Goal: Information Seeking & Learning: Learn about a topic

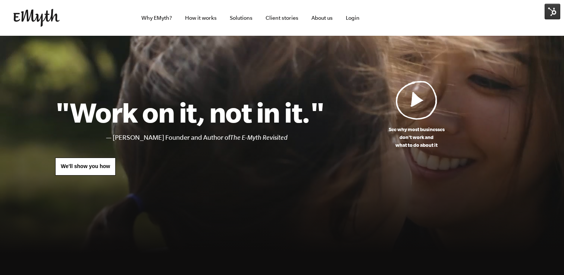
scroll to position [0, 0]
click at [283, 21] on link "Client stories" at bounding box center [281, 18] width 45 height 36
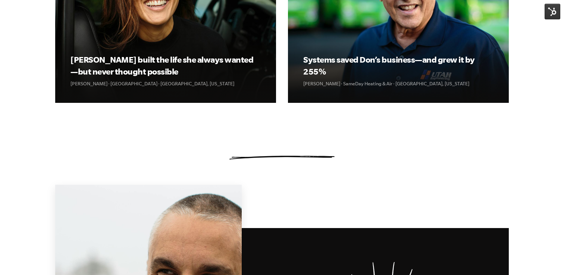
scroll to position [367, 0]
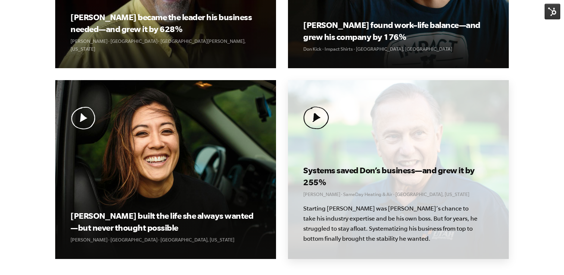
click at [441, 130] on div "Systems saved Don’s business—and grew it by 255% Don Weaver · SameDay Heating &…" at bounding box center [398, 169] width 221 height 179
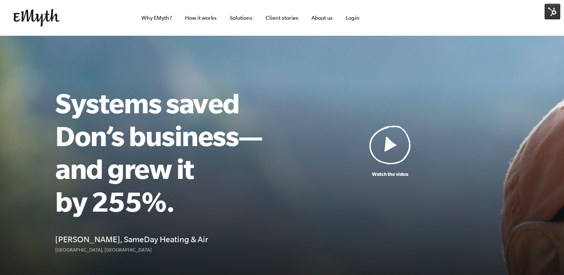
click at [387, 140] on img at bounding box center [390, 144] width 42 height 39
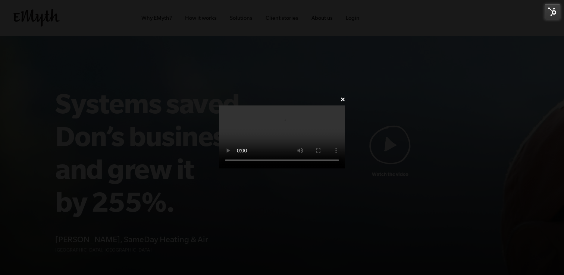
scroll to position [5, 0]
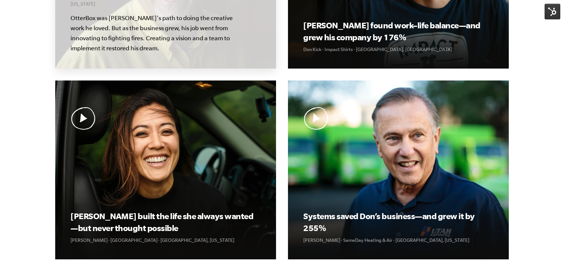
scroll to position [367, 0]
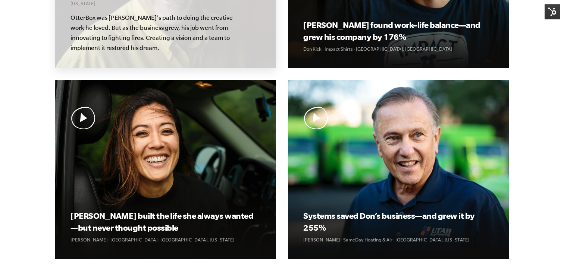
click at [125, 44] on p "OtterBox was [PERSON_NAME]’s path to doing the creative work he loved. But as t…" at bounding box center [157, 33] width 175 height 40
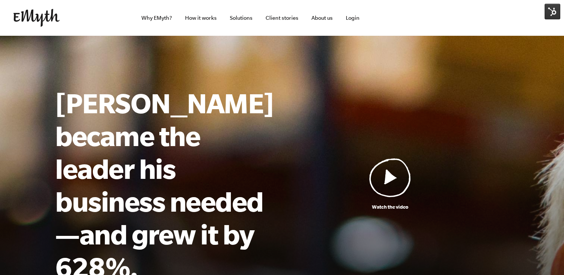
click at [378, 158] on img at bounding box center [390, 177] width 42 height 39
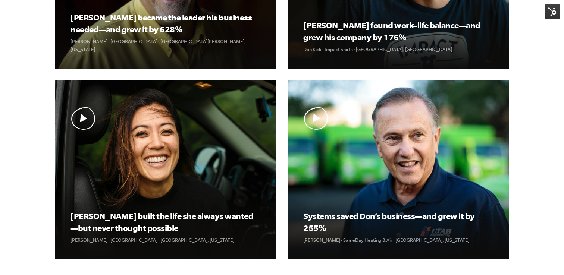
scroll to position [367, 0]
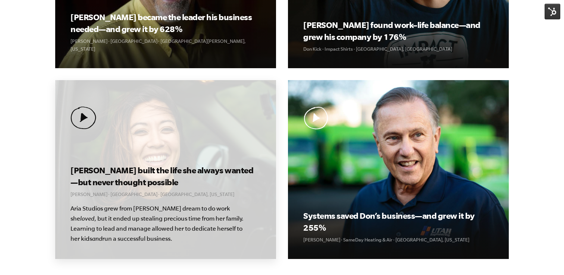
click at [117, 167] on h3 "[PERSON_NAME] built the life she always wanted—but never thought possible" at bounding box center [165, 176] width 190 height 24
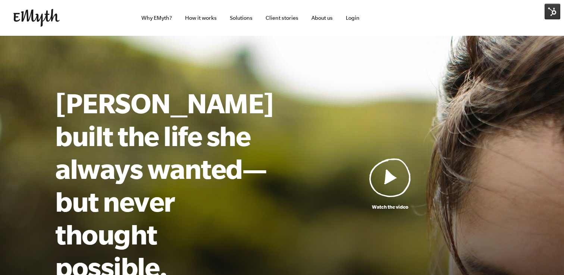
click at [395, 172] on img at bounding box center [390, 177] width 42 height 39
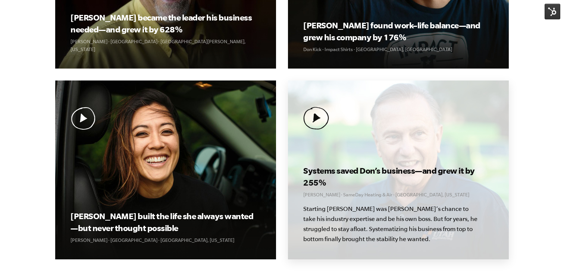
scroll to position [367, 0]
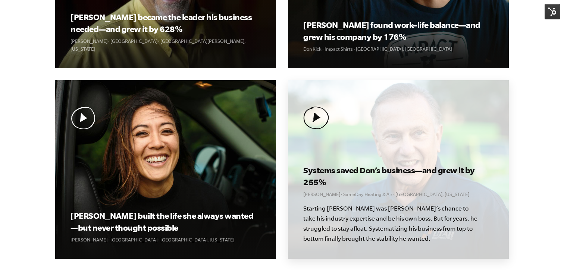
click at [349, 196] on p "Don Weaver · SameDay Heating & Air · Salt Lake City, Utah" at bounding box center [398, 194] width 190 height 8
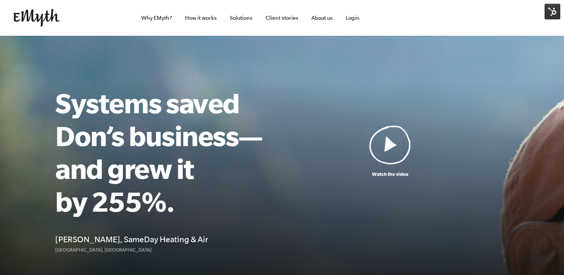
click at [385, 145] on img at bounding box center [390, 144] width 42 height 39
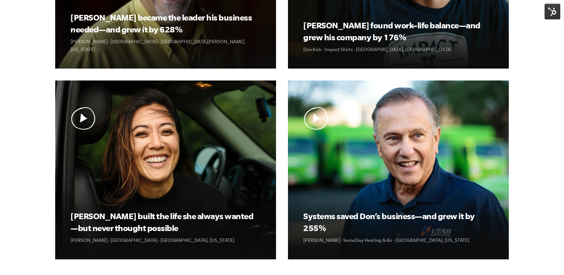
scroll to position [367, 0]
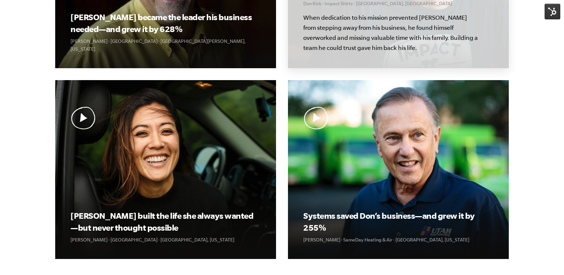
click at [483, 25] on div "Don found work–life balance—and grew his company by 176% Don Kick · Impact Shir…" at bounding box center [398, 12] width 190 height 81
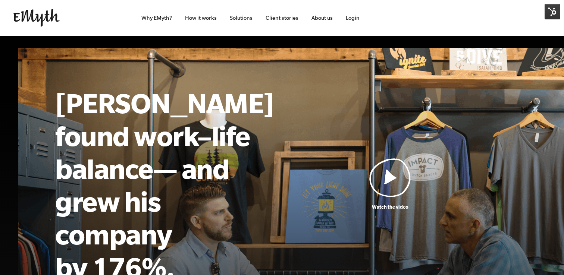
click at [400, 163] on img at bounding box center [390, 177] width 42 height 39
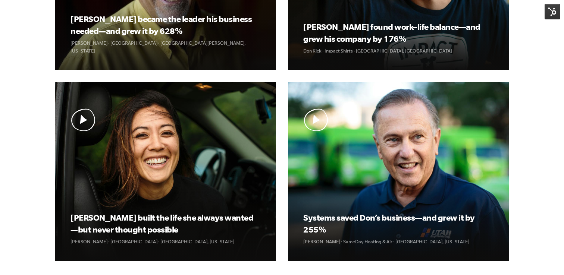
scroll to position [377, 0]
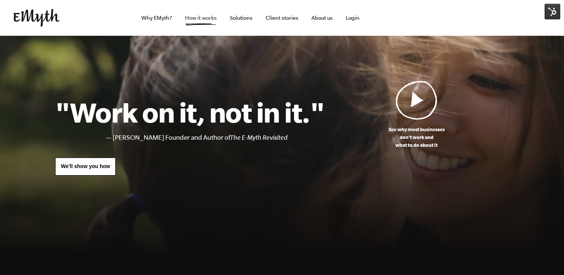
click at [192, 23] on link "How it works" at bounding box center [201, 18] width 44 height 36
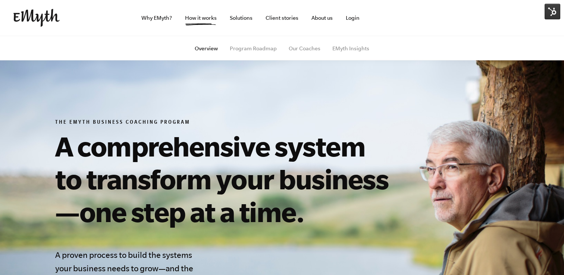
drag, startPoint x: 301, startPoint y: 57, endPoint x: 302, endPoint y: 51, distance: 5.7
click at [301, 56] on ul "Overview Program Roadmap Our Coaches EMyth Insights" at bounding box center [281, 48] width 453 height 25
click at [302, 51] on link "Our Coaches" at bounding box center [305, 48] width 32 height 6
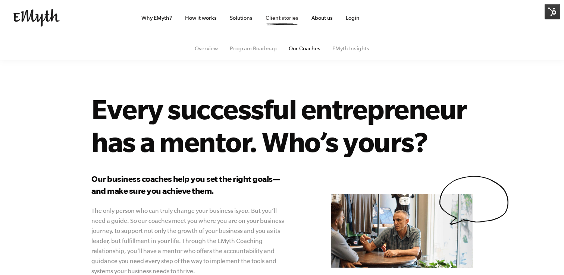
click at [289, 17] on link "Client stories" at bounding box center [281, 18] width 45 height 36
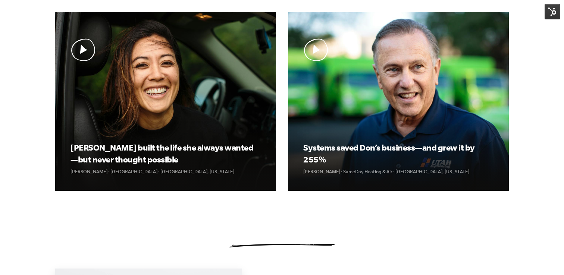
scroll to position [436, 0]
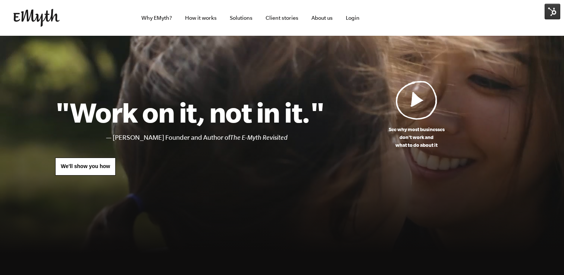
click at [412, 116] on img at bounding box center [416, 100] width 42 height 39
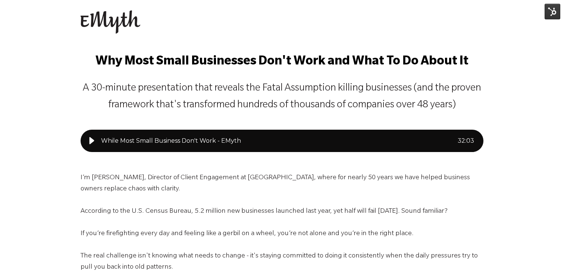
scroll to position [11, 0]
